Goal: Task Accomplishment & Management: Manage account settings

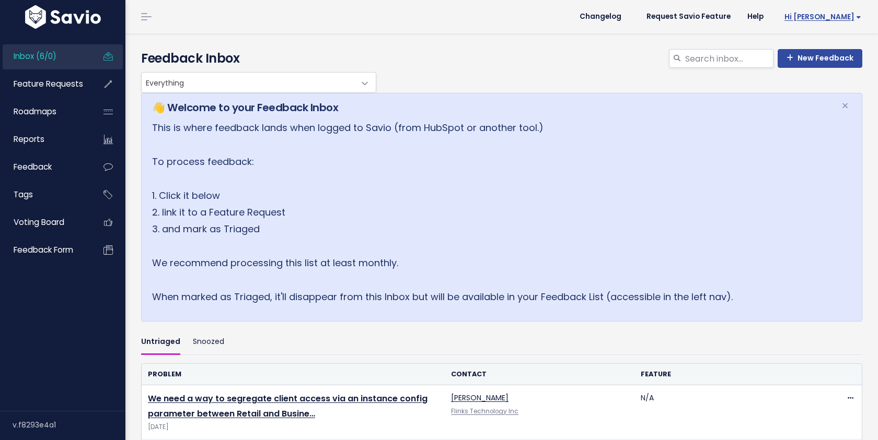
click at [837, 17] on span "Hi [PERSON_NAME]" at bounding box center [822, 17] width 77 height 8
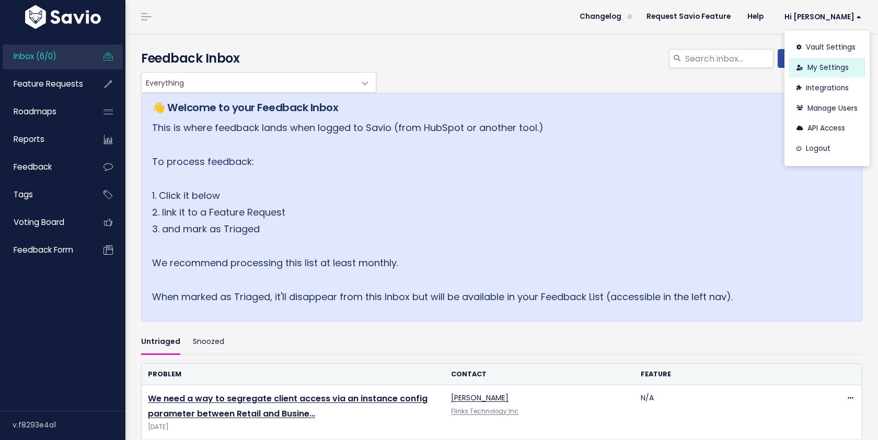
click at [815, 71] on link "My Settings" at bounding box center [826, 68] width 77 height 20
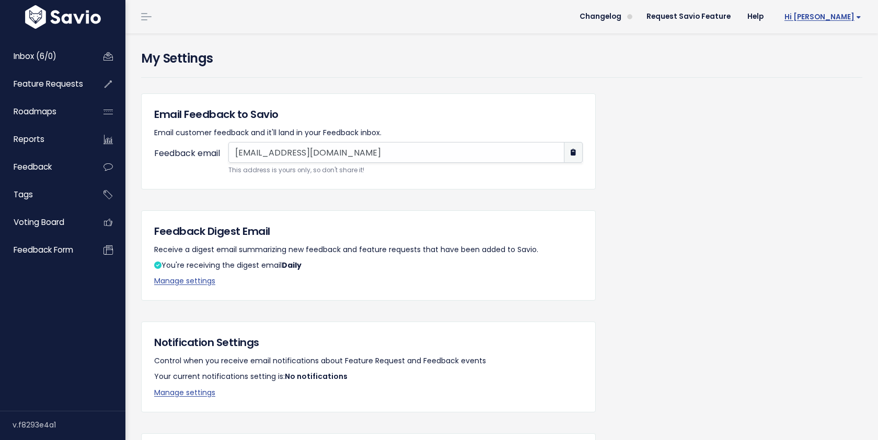
click at [845, 9] on link "Hi [PERSON_NAME]" at bounding box center [821, 17] width 98 height 16
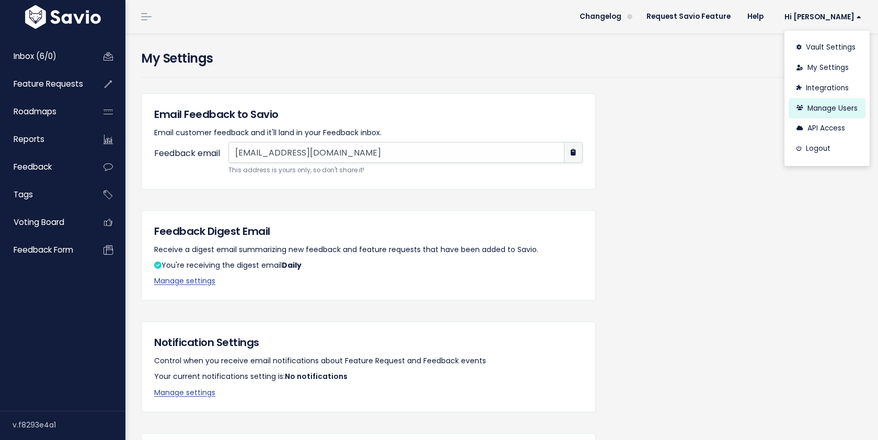
click at [813, 106] on link "Manage Users" at bounding box center [826, 108] width 77 height 20
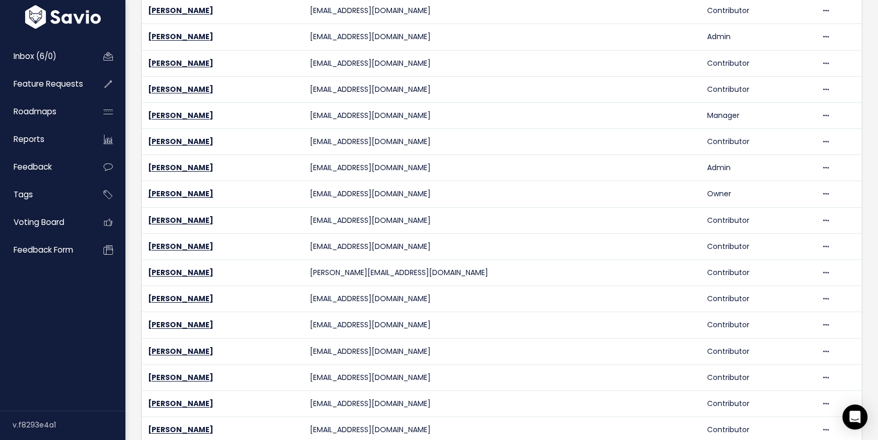
scroll to position [311, 0]
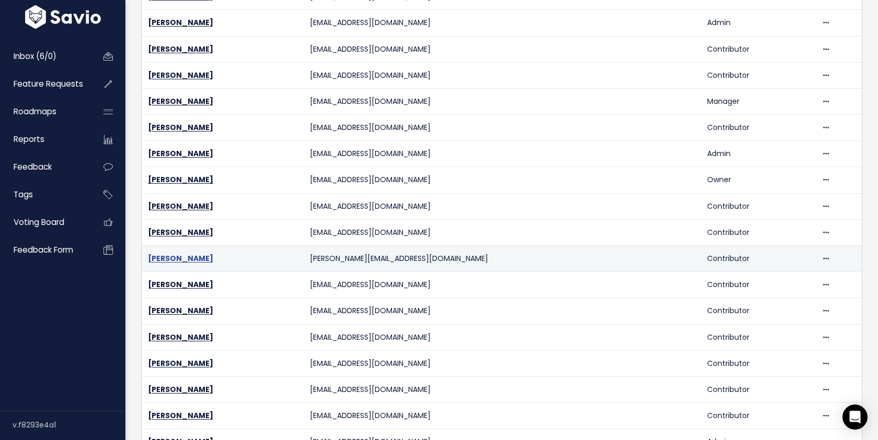
click at [172, 262] on link "Klaus Lima" at bounding box center [180, 258] width 65 height 10
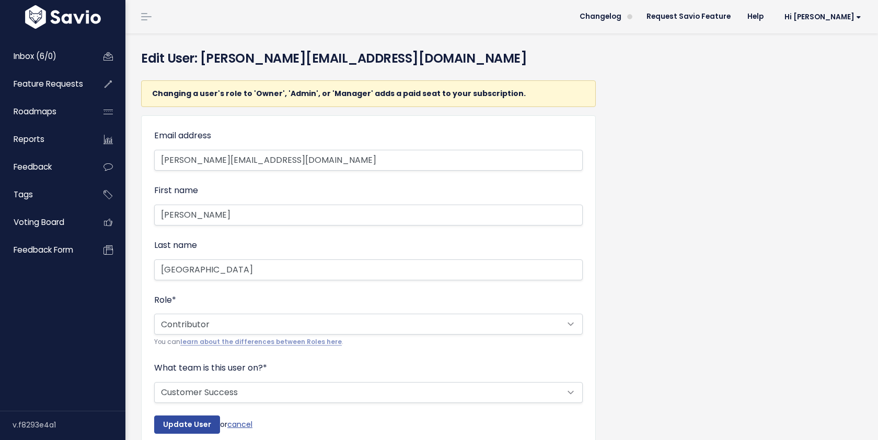
click at [255, 335] on div "--------- Admin Manager Contributor Viewer Submitter You can learn about the di…" at bounding box center [368, 331] width 428 height 34
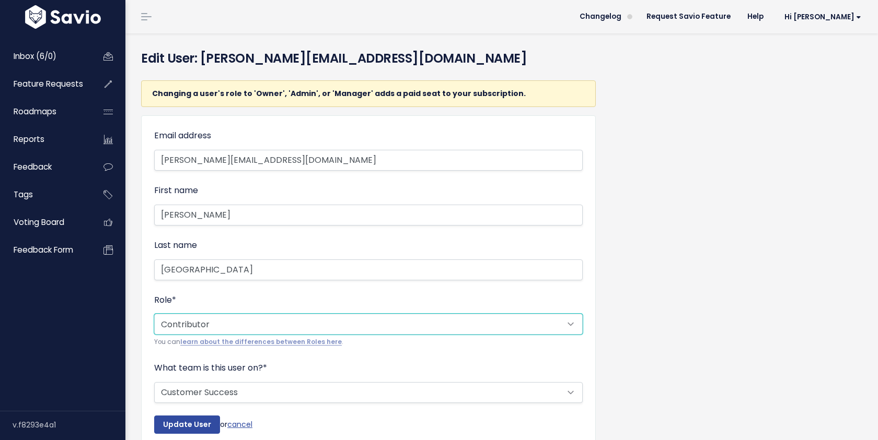
click at [251, 325] on select "--------- Admin Manager Contributor Viewer Submitter" at bounding box center [368, 324] width 428 height 21
select select "ADMIN"
click at [154, 314] on select "--------- Admin Manager Contributor Viewer Submitter" at bounding box center [368, 324] width 428 height 21
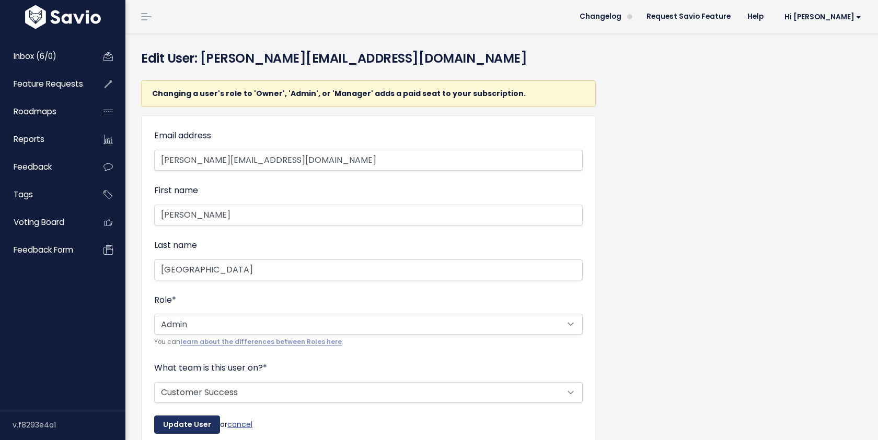
click at [197, 424] on input "Update User" at bounding box center [187, 425] width 66 height 19
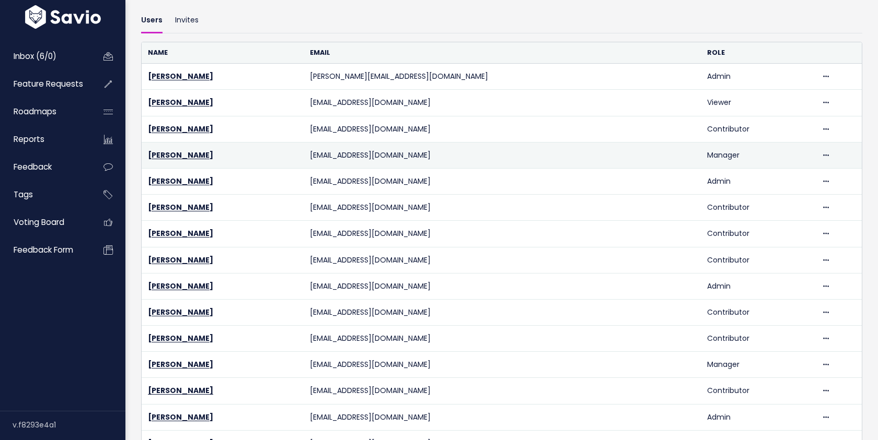
scroll to position [454, 0]
